Goal: Go to known website: Access a specific website the user already knows

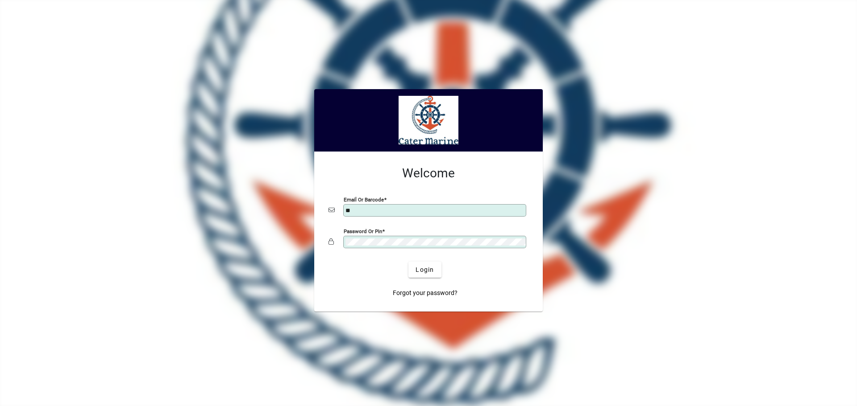
type input "**********"
click at [408, 262] on button "Login" at bounding box center [424, 270] width 33 height 16
